Goal: Task Accomplishment & Management: Manage account settings

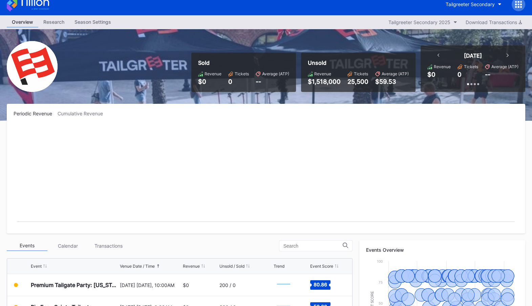
scroll to position [10, 0]
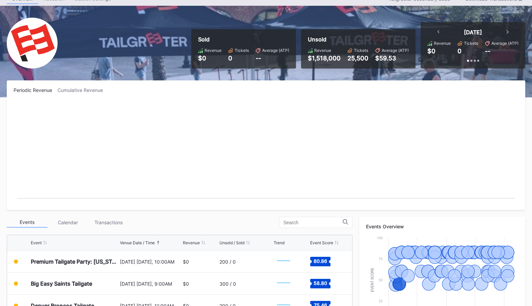
scroll to position [33, 0]
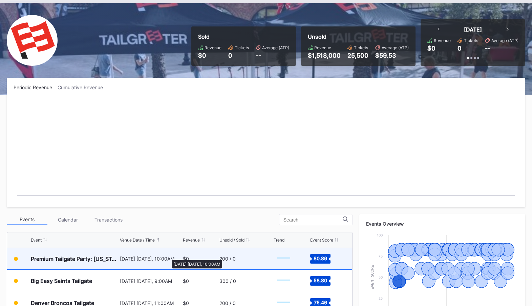
click at [170, 254] on div "[DATE] [DATE], 10:00AM" at bounding box center [150, 258] width 61 height 21
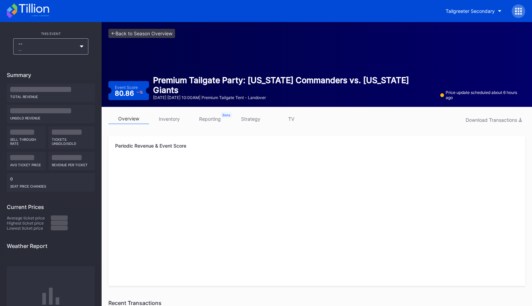
click at [177, 117] on link "inventory" at bounding box center [169, 119] width 41 height 11
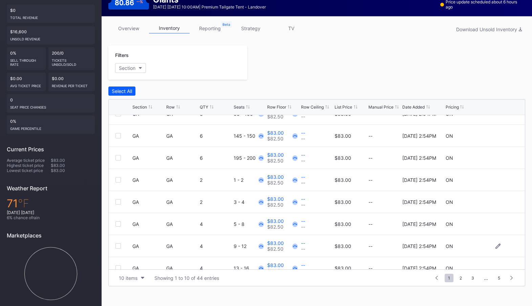
scroll to position [32, 0]
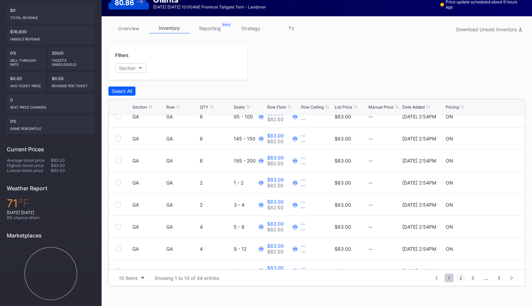
click at [461, 277] on span "2" at bounding box center [461, 278] width 9 height 8
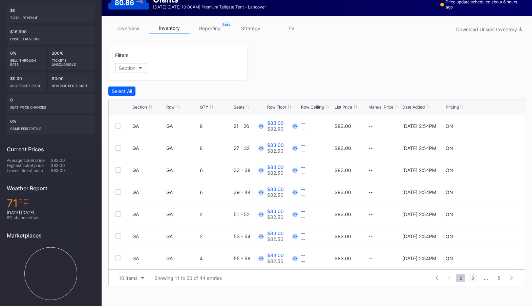
click at [472, 277] on span "3" at bounding box center [472, 278] width 9 height 8
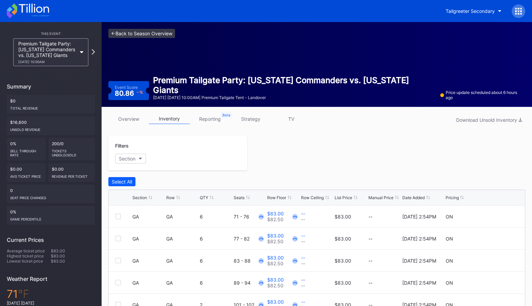
click at [141, 32] on link "<- Back to Season Overview" at bounding box center [141, 33] width 67 height 9
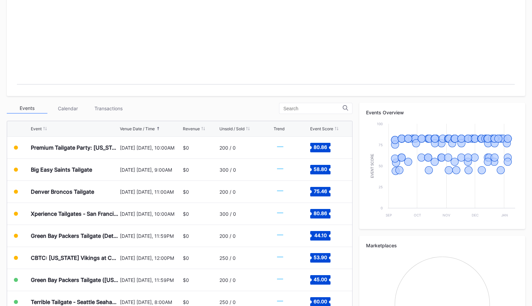
scroll to position [202, 0]
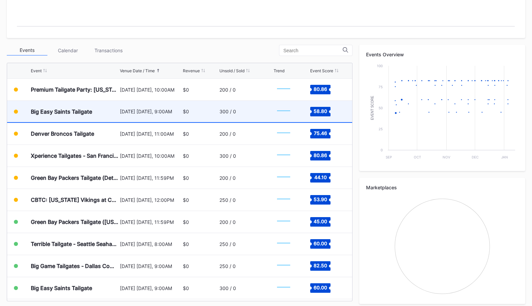
click at [226, 115] on div "300 / 0" at bounding box center [246, 111] width 53 height 21
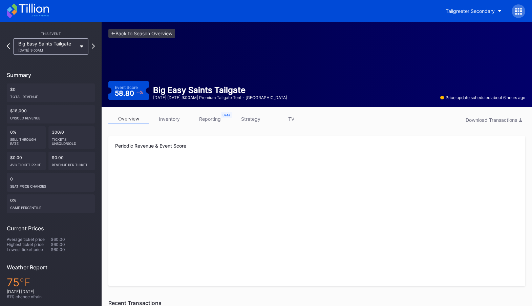
click at [170, 120] on link "inventory" at bounding box center [169, 119] width 41 height 11
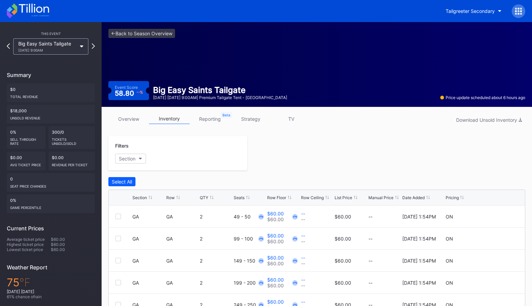
scroll to position [79, 0]
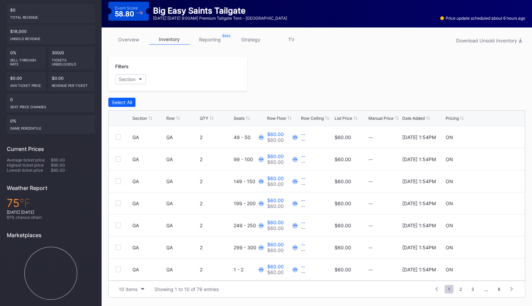
click at [277, 96] on div "Filters Section Select All Section Row QTY Seats Row Floor Row Ceiling List Pri…" at bounding box center [316, 177] width 417 height 241
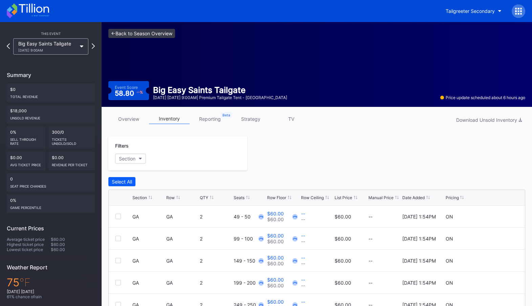
click at [138, 31] on link "<- Back to Season Overview" at bounding box center [141, 33] width 67 height 9
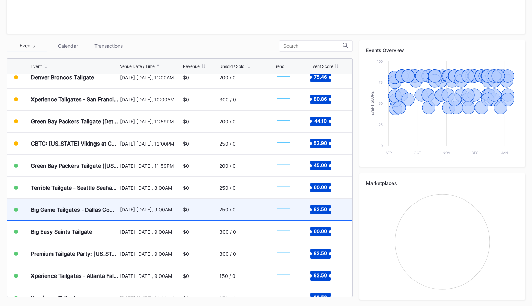
scroll to position [127, 0]
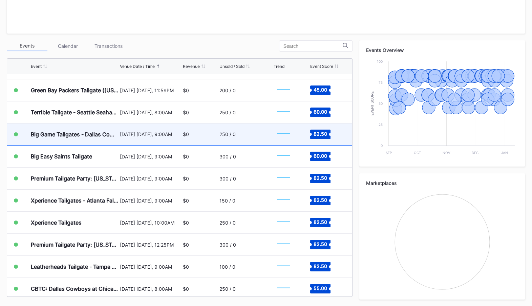
click at [182, 134] on div "Big Game Tailgates - Dallas Cowboys Vs [US_STATE] Giants Tailgate [DATE] [DATE]…" at bounding box center [179, 134] width 345 height 22
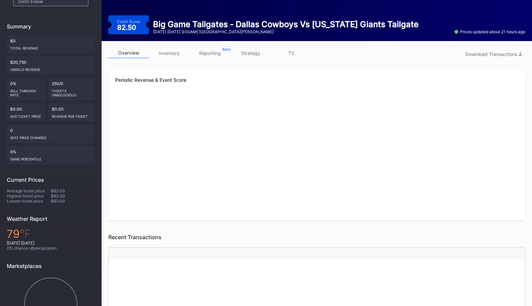
scroll to position [40, 0]
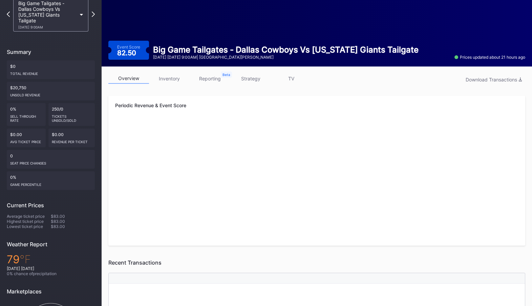
click at [173, 81] on link "inventory" at bounding box center [169, 78] width 41 height 11
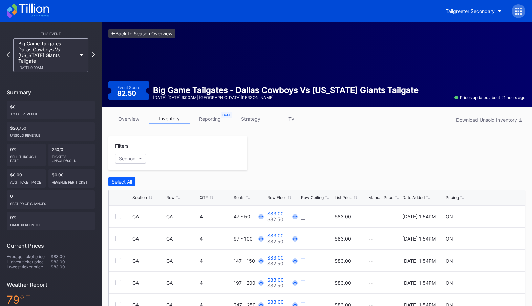
click at [133, 31] on link "<- Back to Season Overview" at bounding box center [141, 33] width 67 height 9
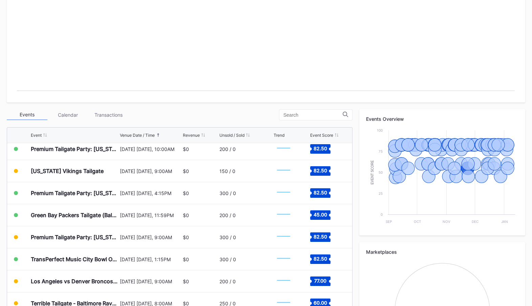
scroll to position [2157, 0]
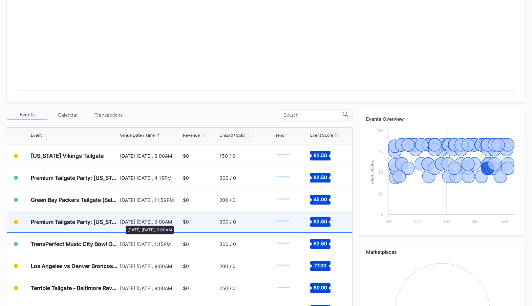
click at [122, 222] on div "[DATE] [DATE], 9:00AM" at bounding box center [150, 222] width 61 height 6
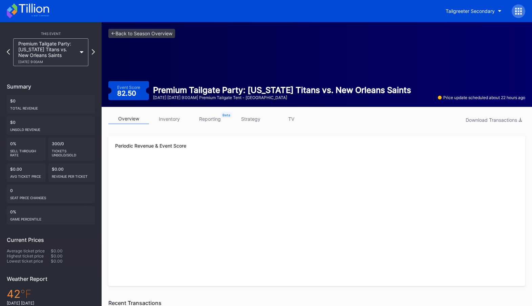
click at [169, 119] on link "inventory" at bounding box center [169, 119] width 41 height 11
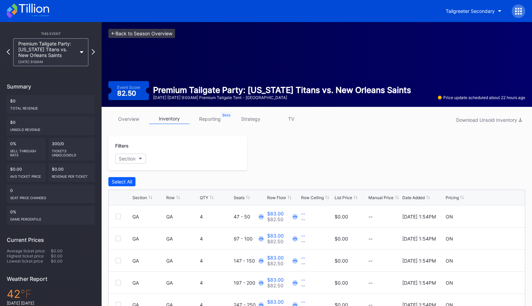
click at [149, 34] on link "<- Back to Season Overview" at bounding box center [141, 33] width 67 height 9
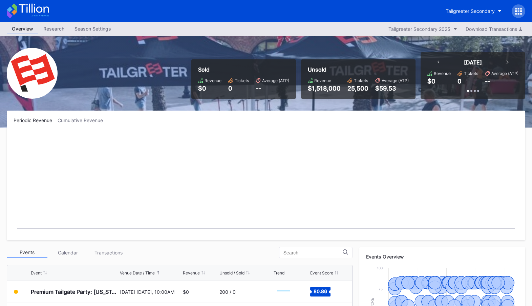
click at [523, 3] on div "Tailgreeter Secondary" at bounding box center [266, 11] width 532 height 22
click at [520, 10] on icon at bounding box center [519, 11] width 7 height 7
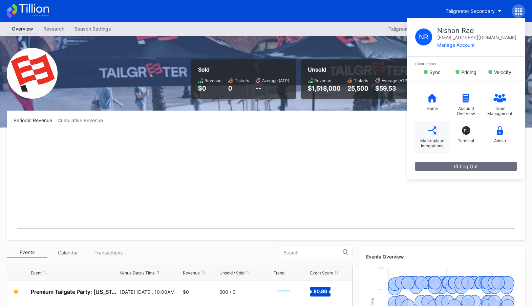
click at [430, 136] on div "Marketplace Integrations" at bounding box center [433, 137] width 34 height 32
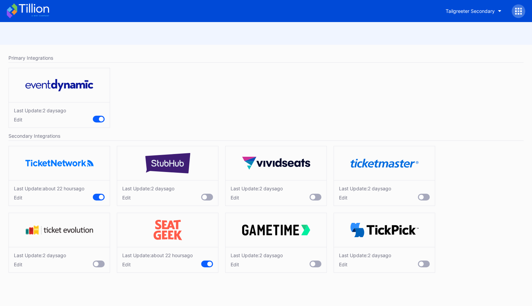
click at [29, 14] on icon at bounding box center [28, 10] width 42 height 15
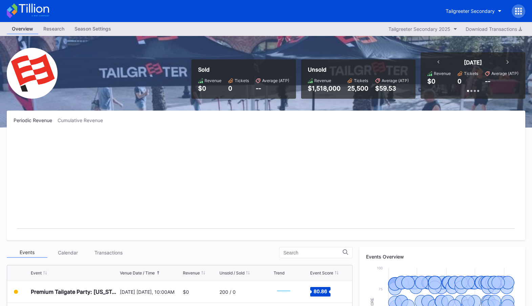
click at [519, 8] on icon at bounding box center [519, 9] width 2 height 2
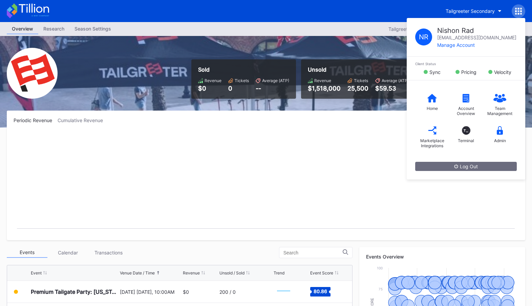
click at [522, 7] on div "N R Nishon Rad [EMAIL_ADDRESS][DOMAIN_NAME] Manage Account Client Status Sync P…" at bounding box center [519, 11] width 14 height 14
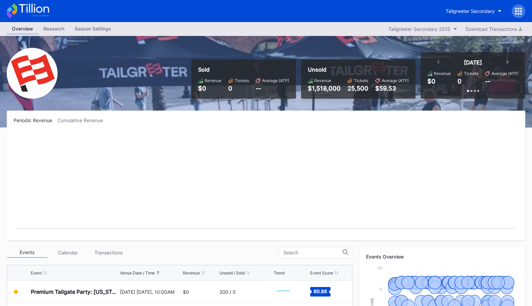
click at [519, 10] on icon at bounding box center [519, 11] width 2 height 2
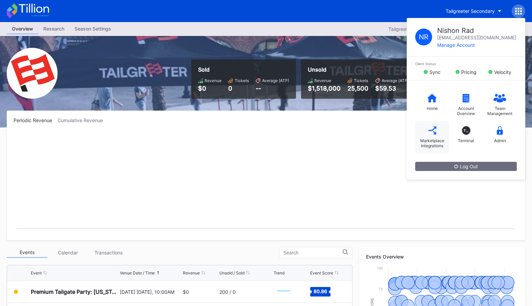
click at [436, 132] on icon at bounding box center [432, 130] width 8 height 8
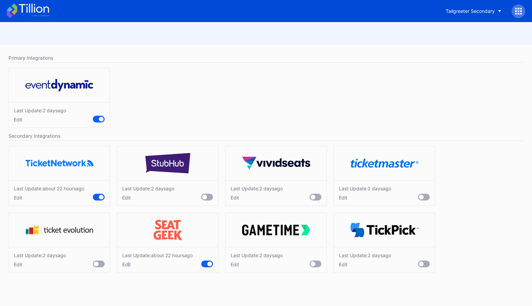
click at [128, 264] on div "Edit" at bounding box center [157, 264] width 70 height 6
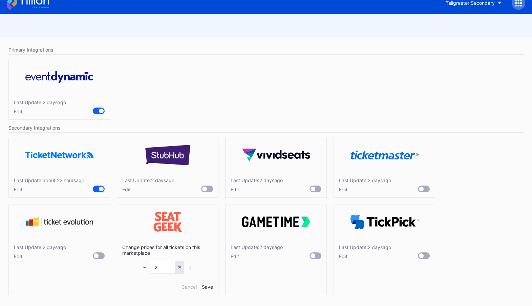
click at [125, 187] on div "Edit" at bounding box center [148, 189] width 52 height 6
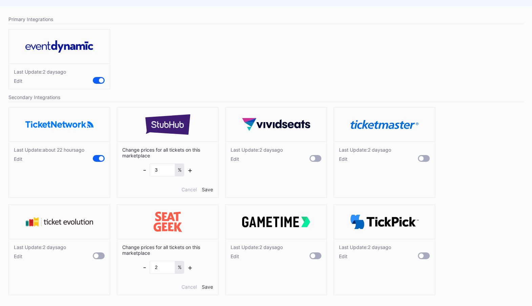
scroll to position [0, 0]
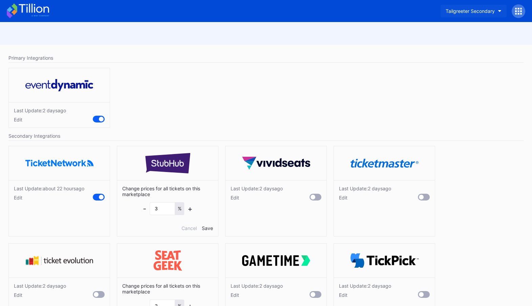
click at [468, 9] on div "Tailgreeter Secondary" at bounding box center [470, 11] width 49 height 6
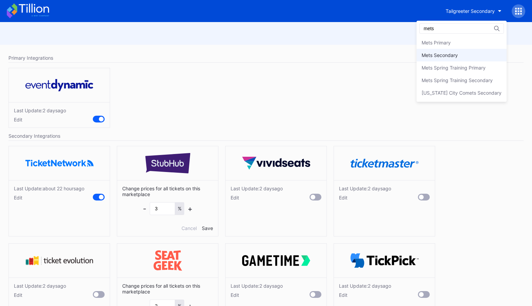
type input "mets"
click at [458, 55] on div "Mets Secondary" at bounding box center [440, 55] width 36 height 6
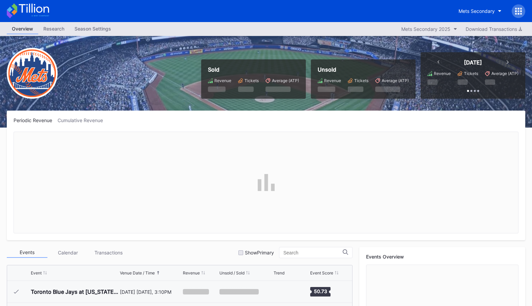
scroll to position [1476, 0]
click at [519, 10] on icon at bounding box center [519, 11] width 2 height 2
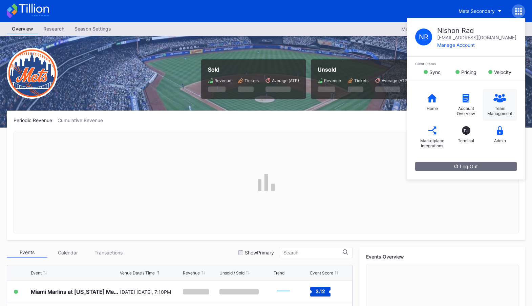
click at [502, 102] on div "Team Management" at bounding box center [500, 105] width 34 height 32
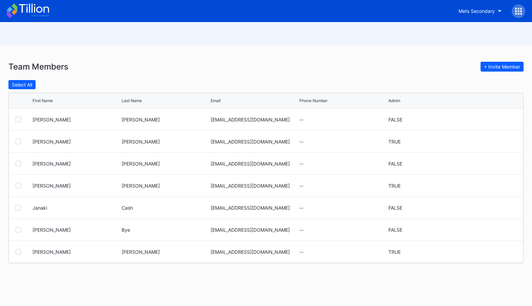
click at [521, 11] on icon at bounding box center [522, 11] width 2 height 2
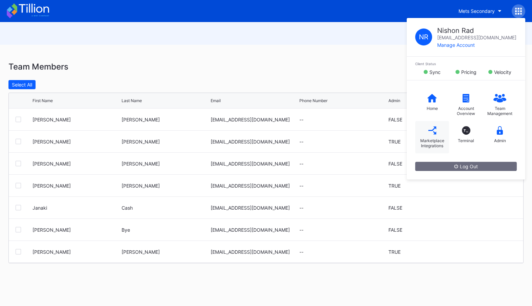
click at [436, 130] on icon at bounding box center [432, 130] width 8 height 8
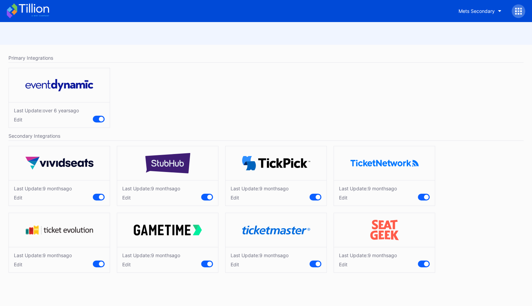
click at [132, 200] on div "Last Update: [DATE] Edit" at bounding box center [167, 192] width 101 height 25
click at [128, 199] on div "Edit" at bounding box center [151, 198] width 58 height 6
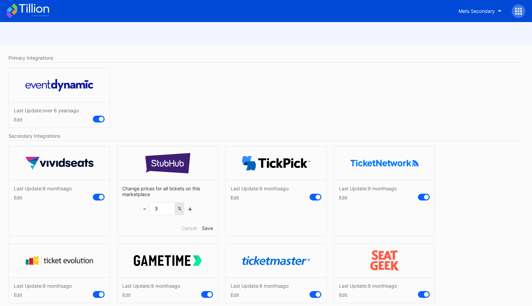
scroll to position [8, 0]
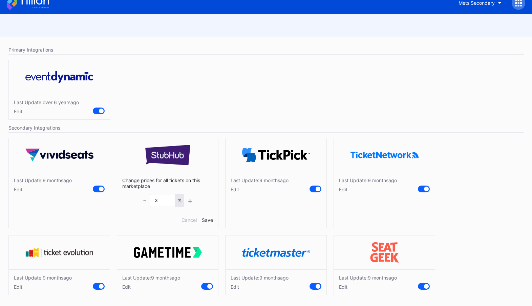
click at [343, 288] on div "Last Update: [DATE] Edit" at bounding box center [384, 281] width 101 height 25
click at [345, 284] on div "Edit" at bounding box center [368, 287] width 58 height 6
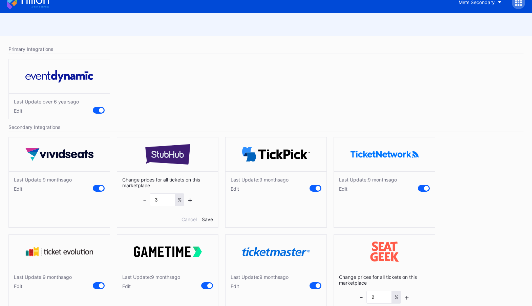
scroll to position [0, 0]
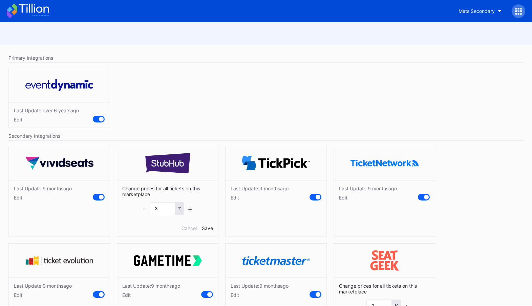
click at [43, 9] on icon at bounding box center [28, 10] width 42 height 15
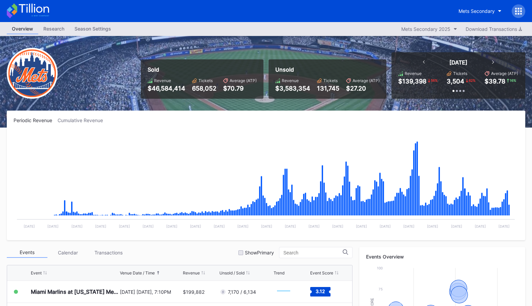
click at [35, 10] on icon at bounding box center [34, 8] width 30 height 9
